Goal: Task Accomplishment & Management: Manage account settings

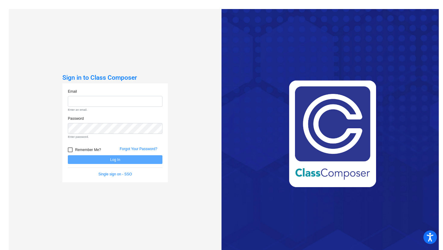
click at [122, 95] on div "Email Enter an email." at bounding box center [115, 101] width 95 height 24
click at [119, 102] on input "email" at bounding box center [115, 101] width 95 height 11
type input "[EMAIL_ADDRESS][DOMAIN_NAME]"
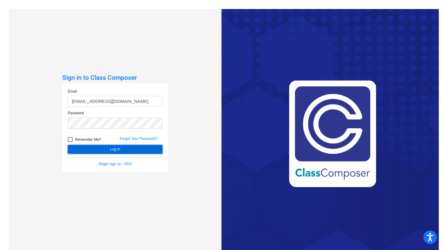
click at [113, 147] on button "Log In" at bounding box center [115, 149] width 95 height 9
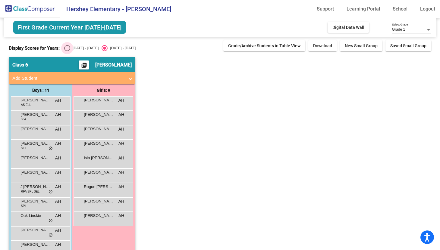
click at [70, 46] on div "[DATE] - [DATE]" at bounding box center [84, 48] width 28 height 5
click at [67, 51] on input "[DATE] - [DATE]" at bounding box center [67, 51] width 0 height 0
radio input "true"
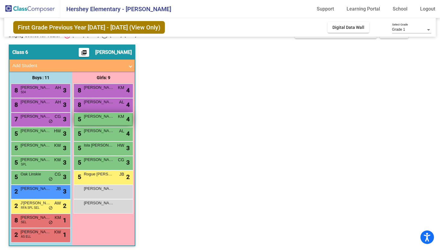
scroll to position [13, 0]
